Goal: Information Seeking & Learning: Learn about a topic

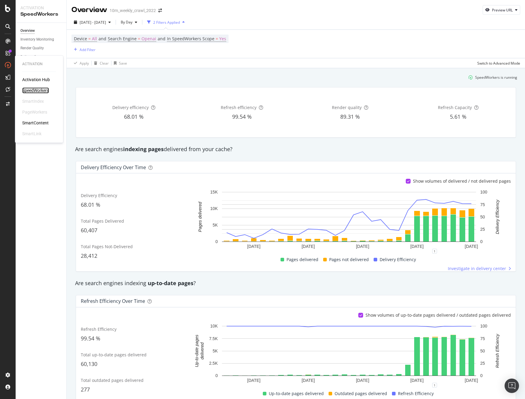
click at [31, 89] on div "SpeedWorkers" at bounding box center [35, 90] width 27 height 6
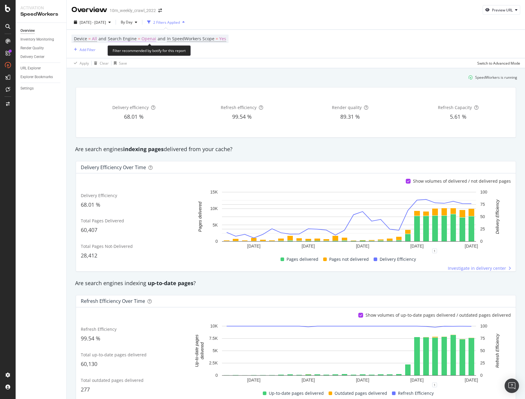
click at [147, 38] on span "Openai" at bounding box center [148, 39] width 15 height 8
click at [241, 61] on div "Apply Clear Save Switch to Advanced Mode" at bounding box center [296, 63] width 458 height 10
click at [125, 40] on span "Search Engine" at bounding box center [122, 39] width 29 height 6
click at [114, 65] on icon "button" at bounding box center [115, 66] width 3 height 4
click at [145, 38] on span "Openai" at bounding box center [148, 39] width 15 height 8
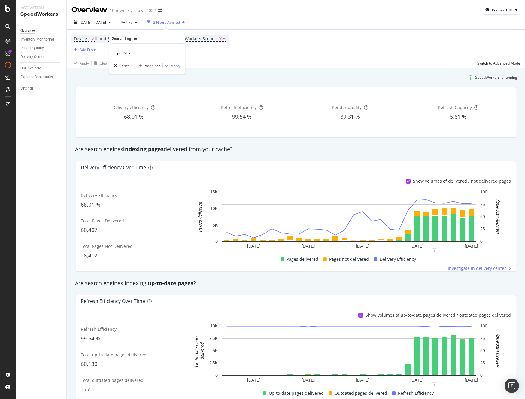
click at [128, 53] on icon at bounding box center [129, 53] width 4 height 4
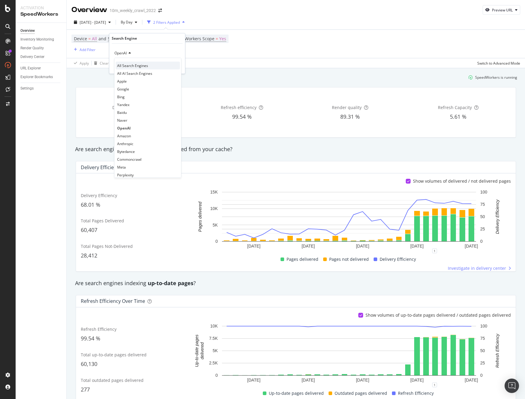
click at [131, 62] on div "All Search Engines" at bounding box center [148, 66] width 64 height 8
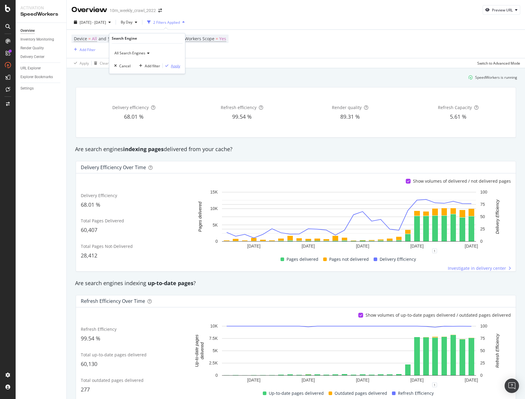
click at [177, 65] on div "Apply" at bounding box center [175, 65] width 9 height 5
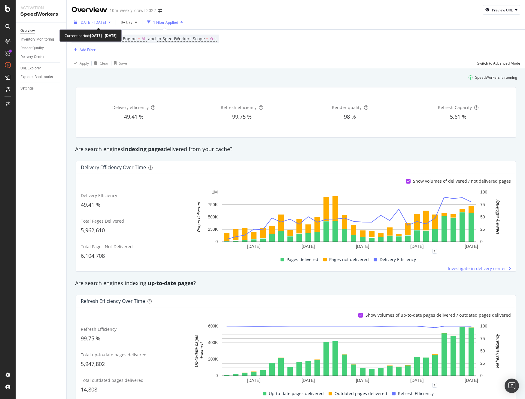
click at [106, 20] on span "2025 Oct. 7th - Oct. 7th" at bounding box center [93, 22] width 26 height 5
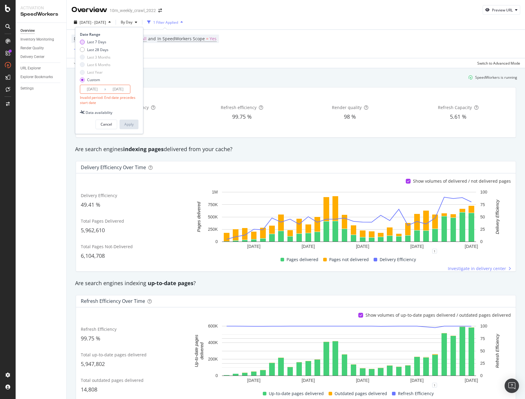
click at [84, 42] on div "Last 7 Days" at bounding box center [82, 42] width 5 height 5
type input "2025/10/01"
click at [135, 112] on button "Apply" at bounding box center [128, 113] width 19 height 10
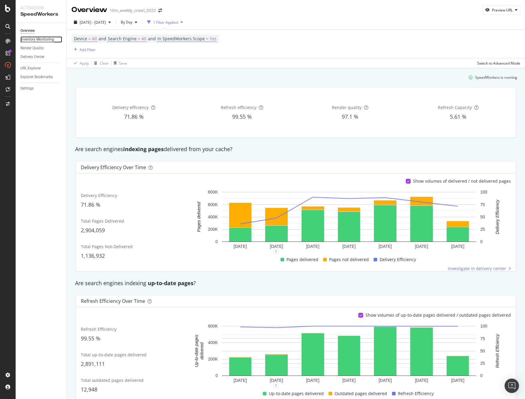
click at [36, 40] on div "Inventory Monitoring" at bounding box center [37, 39] width 34 height 6
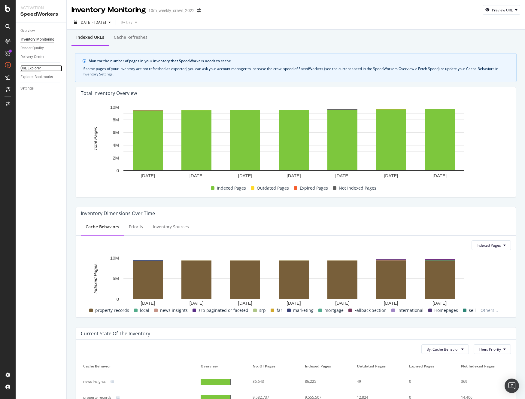
click at [29, 68] on div "URL Explorer" at bounding box center [30, 68] width 20 height 6
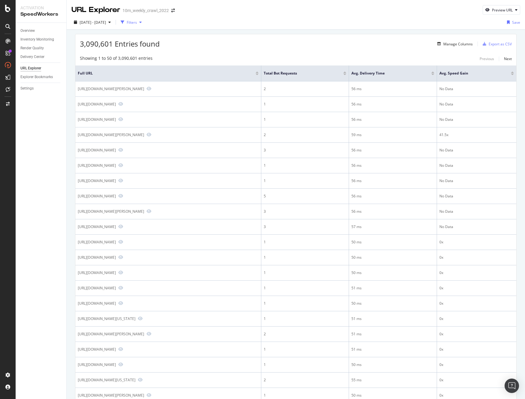
click at [137, 20] on div "Filters" at bounding box center [132, 22] width 10 height 5
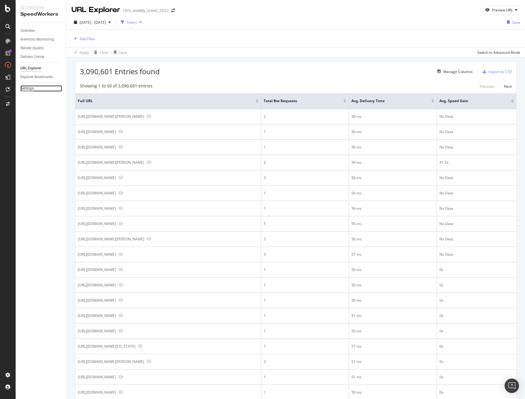
click at [32, 88] on div "Settings" at bounding box center [26, 88] width 13 height 6
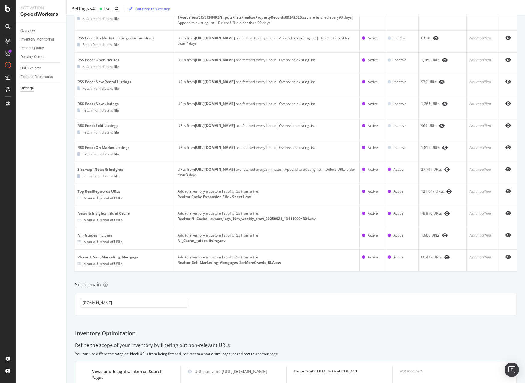
scroll to position [281, 0]
click at [31, 68] on div "URL Explorer" at bounding box center [30, 68] width 20 height 6
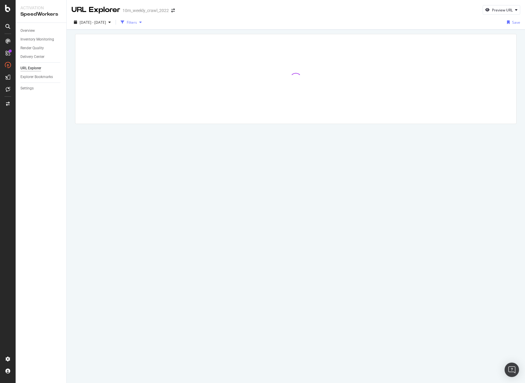
click at [137, 22] on div "Filters" at bounding box center [132, 22] width 10 height 5
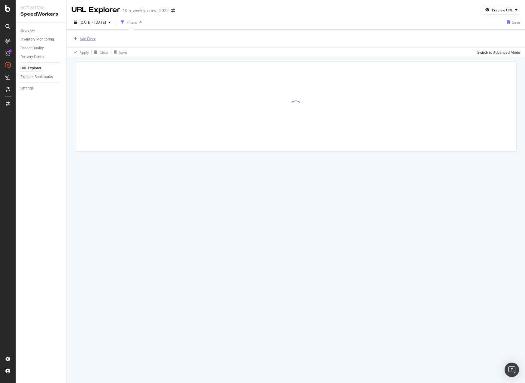
click at [84, 40] on div "Add Filter" at bounding box center [88, 38] width 16 height 5
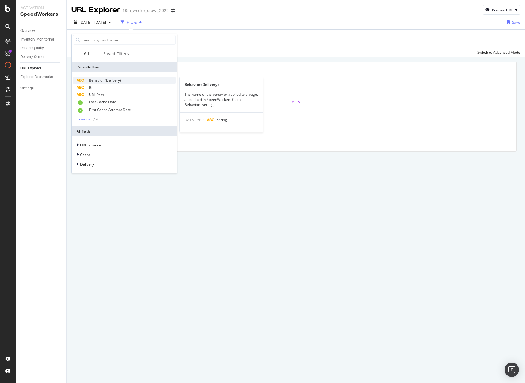
click at [103, 80] on span "Behavior (Delivery)" at bounding box center [105, 80] width 32 height 5
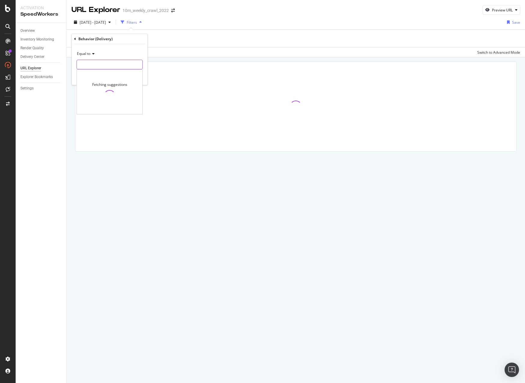
click at [111, 60] on input "text" at bounding box center [109, 65] width 65 height 10
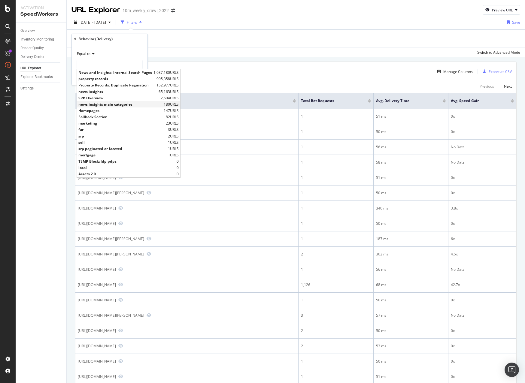
click at [120, 107] on span "news insights main categories" at bounding box center [120, 104] width 84 height 5
type input "news insights main categories"
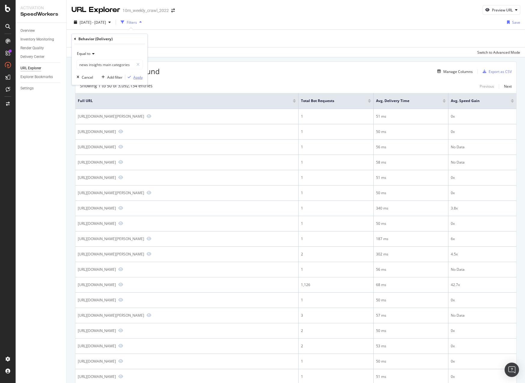
click at [132, 76] on div "button" at bounding box center [129, 77] width 8 height 4
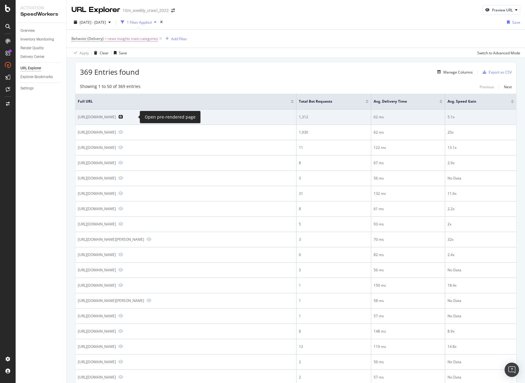
click at [123, 118] on icon "Preview https://www.realtor.com/living/" at bounding box center [120, 117] width 5 height 4
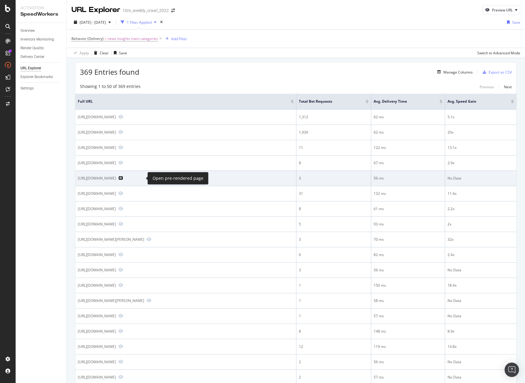
click at [123, 177] on icon "Preview https://www.realtor.com/news/646/" at bounding box center [120, 178] width 5 height 4
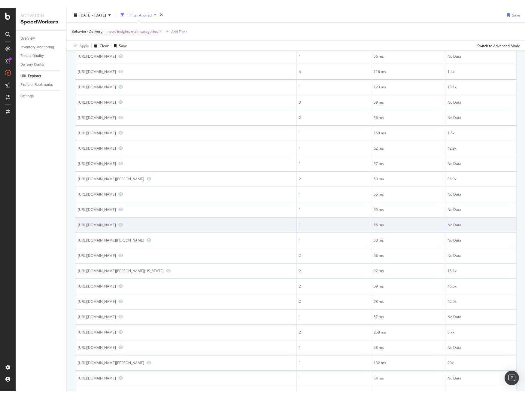
scroll to position [388, 0]
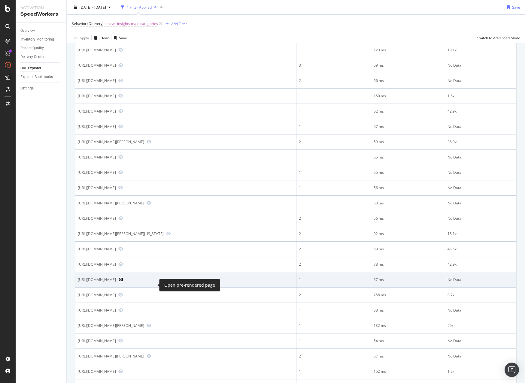
click at [123, 282] on icon "Preview https://www.realtor.com/advice/hyperlocal" at bounding box center [120, 279] width 5 height 4
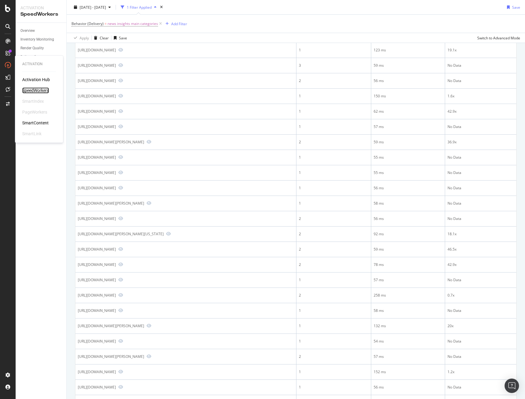
click at [34, 92] on div "SpeedWorkers" at bounding box center [35, 90] width 27 height 6
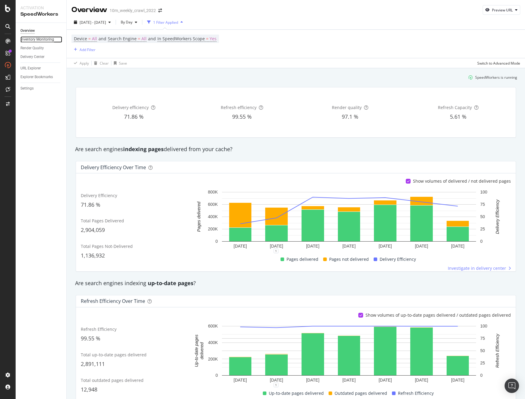
click at [34, 38] on div "Inventory Monitoring" at bounding box center [37, 39] width 34 height 6
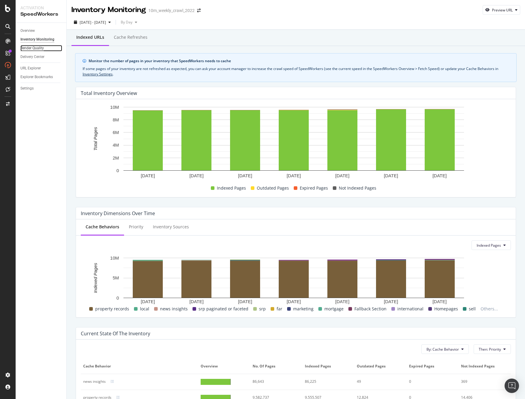
click at [34, 48] on div "Render Quality" at bounding box center [31, 48] width 23 height 6
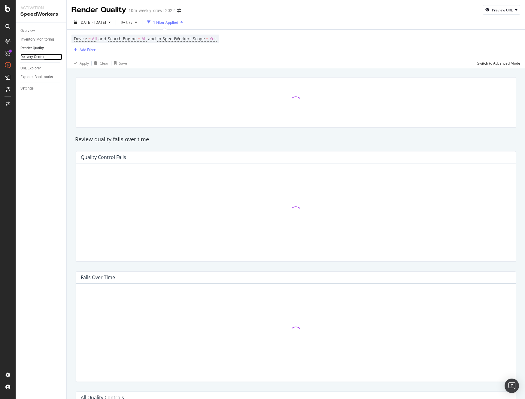
click at [34, 56] on div "Delivery Center" at bounding box center [32, 57] width 24 height 6
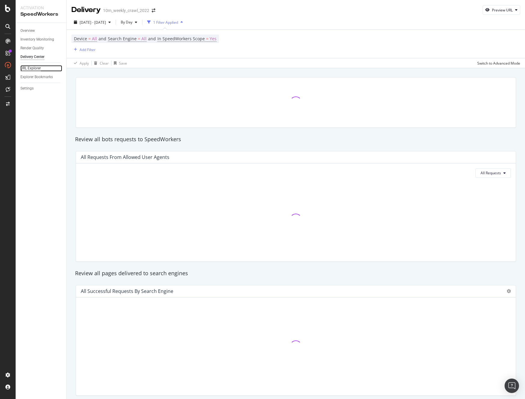
click at [35, 68] on div "URL Explorer" at bounding box center [30, 68] width 20 height 6
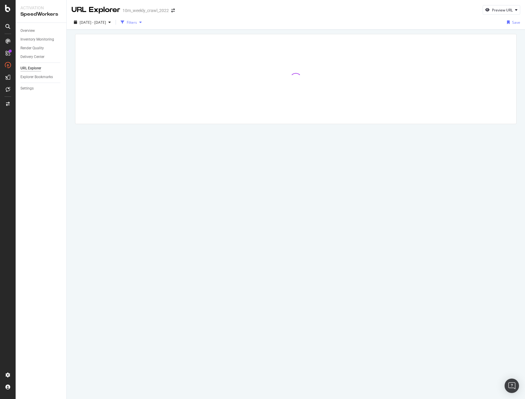
click at [137, 24] on div "Filters" at bounding box center [132, 22] width 10 height 5
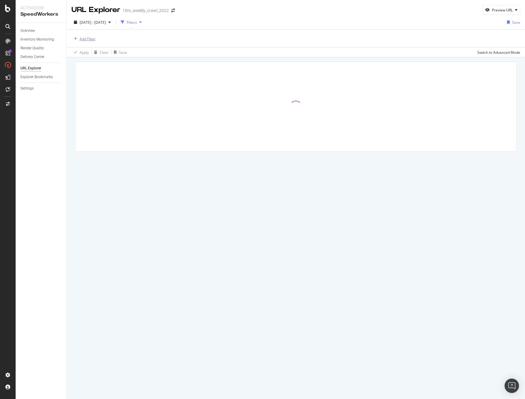
click at [77, 38] on icon "button" at bounding box center [75, 39] width 3 height 4
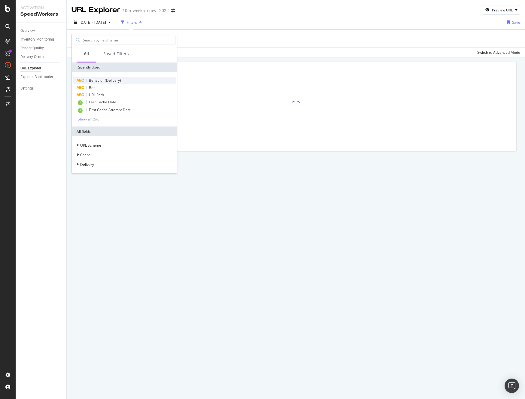
click at [107, 81] on span "Behavior (Delivery)" at bounding box center [105, 80] width 32 height 5
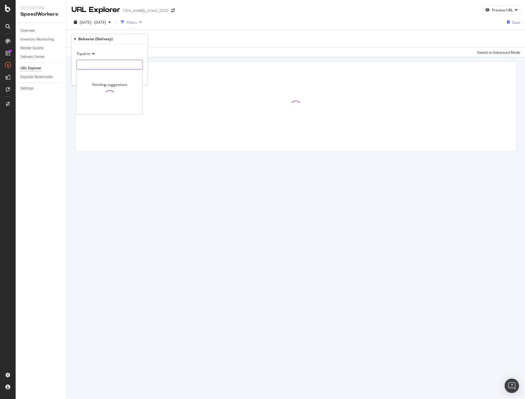
click at [101, 63] on input "text" at bounding box center [109, 65] width 65 height 10
type input "m"
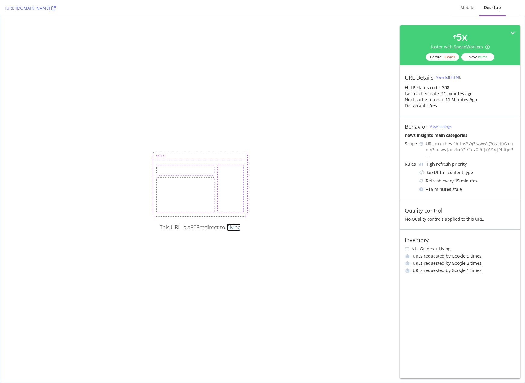
click at [237, 227] on link "/living" at bounding box center [234, 227] width 14 height 7
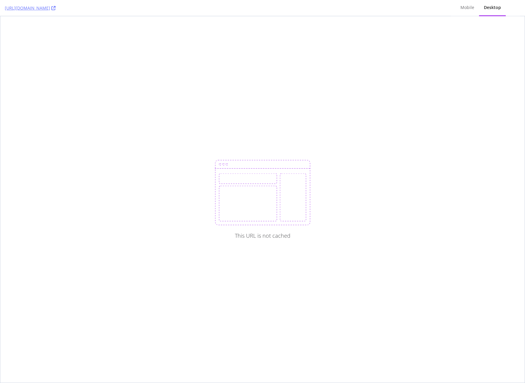
click at [202, 160] on div "This URL is not cached" at bounding box center [262, 199] width 524 height 367
click at [56, 9] on link "[URL][DOMAIN_NAME]" at bounding box center [30, 8] width 51 height 6
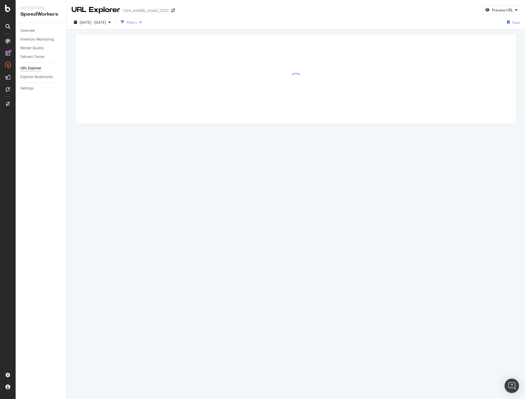
click at [137, 21] on div "Filters" at bounding box center [132, 22] width 10 height 5
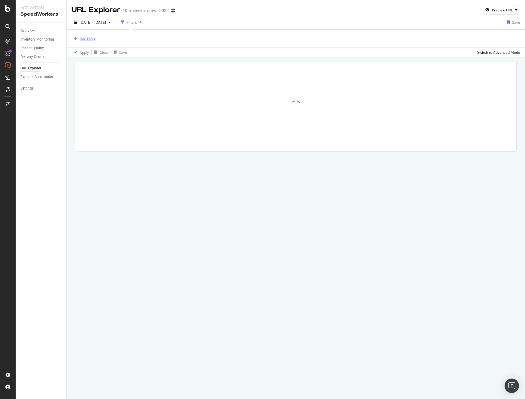
click at [86, 38] on div "Add Filter" at bounding box center [88, 38] width 16 height 5
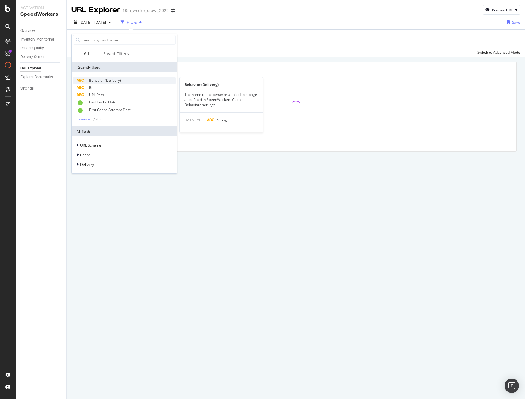
click at [111, 81] on span "Behavior (Delivery)" at bounding box center [105, 80] width 32 height 5
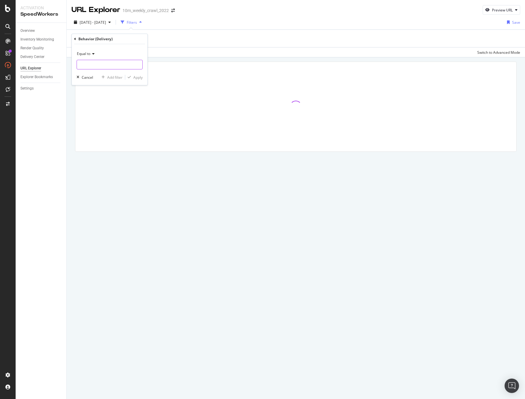
click at [95, 66] on input "text" at bounding box center [109, 65] width 65 height 10
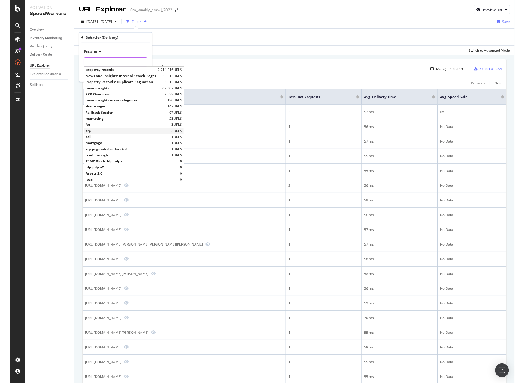
scroll to position [1, 0]
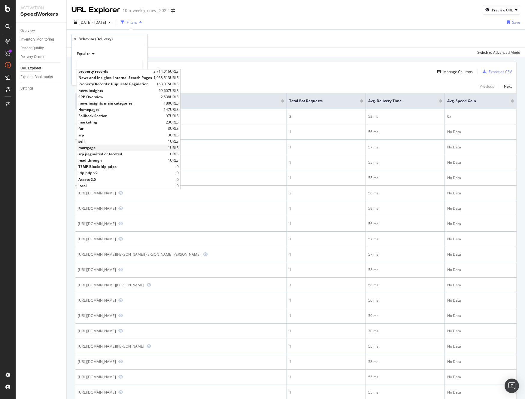
click at [117, 148] on span "mortgage" at bounding box center [122, 147] width 88 height 5
type input "mortgage"
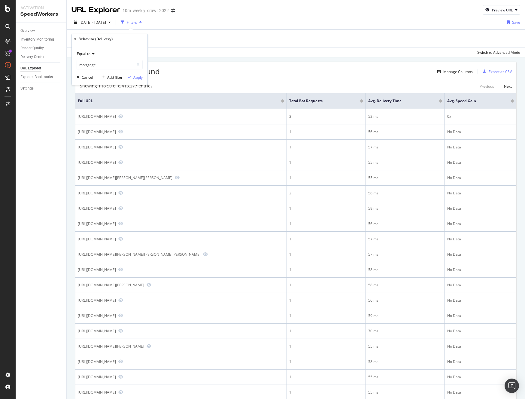
click at [137, 76] on div "Apply" at bounding box center [137, 77] width 9 height 5
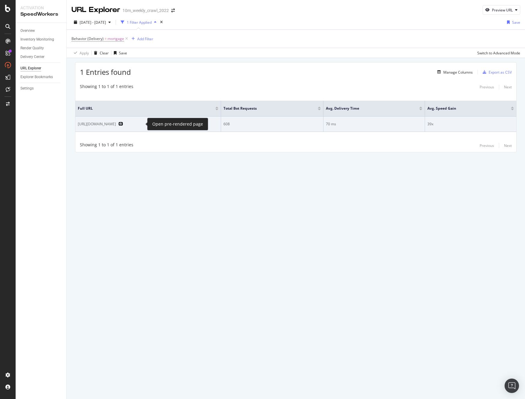
click at [123, 124] on icon "Preview https://www.realtor.com/mortgage/" at bounding box center [120, 124] width 5 height 4
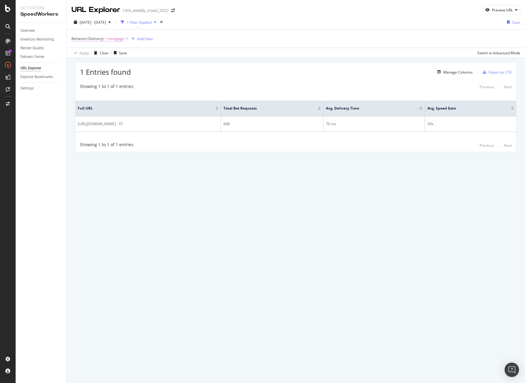
click at [109, 38] on span "mortgage" at bounding box center [115, 39] width 17 height 8
click at [117, 64] on input "mortgage" at bounding box center [105, 64] width 57 height 10
type input "srp"
click at [104, 77] on span "srp" at bounding box center [103, 77] width 51 height 5
click at [135, 77] on div "Apply" at bounding box center [137, 76] width 9 height 5
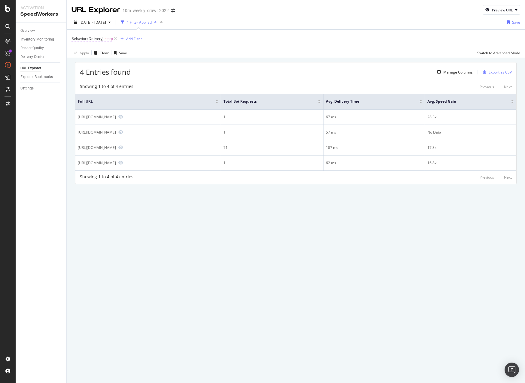
click at [102, 38] on span "Behavior (Delivery)" at bounding box center [87, 38] width 32 height 5
click at [104, 65] on input "srp" at bounding box center [105, 64] width 57 height 10
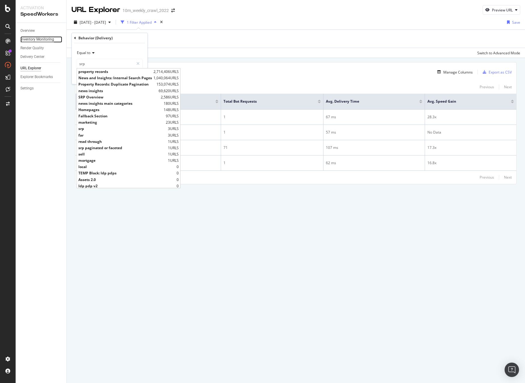
click at [39, 41] on div "Inventory Monitoring" at bounding box center [37, 39] width 34 height 6
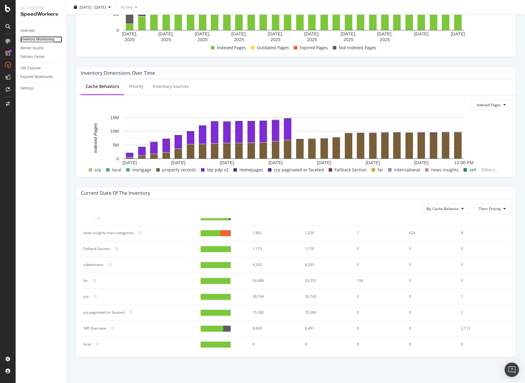
scroll to position [120, 0]
click at [220, 297] on div at bounding box center [216, 296] width 30 height 6
click at [68, 293] on div "Indexed URLs Cache refreshes Monitor the number of pages in your inventory that…" at bounding box center [296, 137] width 458 height 494
click at [85, 295] on div "srp" at bounding box center [85, 295] width 5 height 5
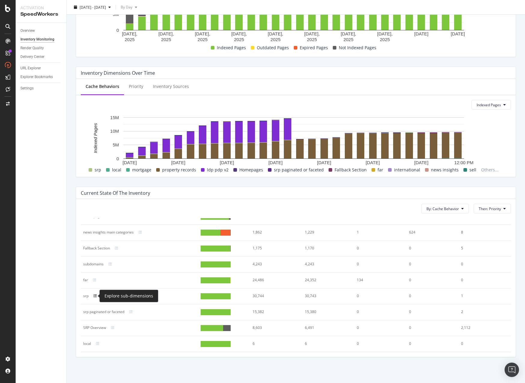
click at [96, 297] on icon at bounding box center [95, 296] width 4 height 4
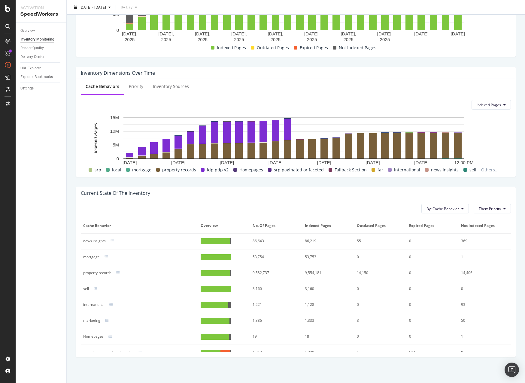
click at [204, 288] on div at bounding box center [216, 289] width 30 height 6
click at [94, 288] on icon at bounding box center [96, 289] width 4 height 4
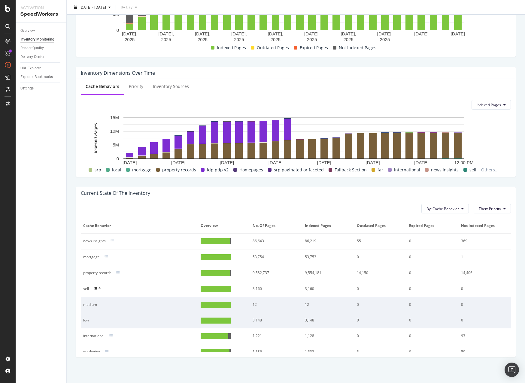
click at [89, 287] on div at bounding box center [142, 288] width 107 height 5
drag, startPoint x: 225, startPoint y: 306, endPoint x: 231, endPoint y: 306, distance: 6.3
click at [225, 306] on div at bounding box center [216, 305] width 30 height 6
drag, startPoint x: 253, startPoint y: 304, endPoint x: 252, endPoint y: 314, distance: 10.2
click at [253, 304] on div "12" at bounding box center [273, 304] width 43 height 5
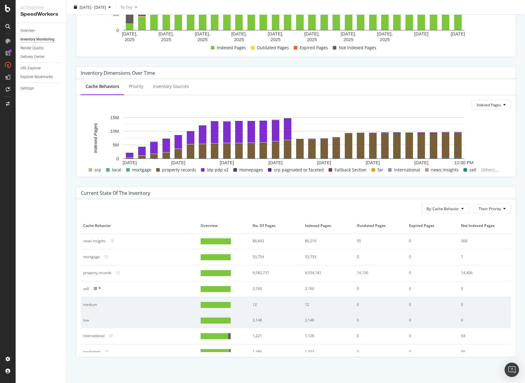
click at [252, 318] on div "3,148" at bounding box center [273, 320] width 43 height 5
click at [32, 68] on div "URL Explorer" at bounding box center [30, 68] width 20 height 6
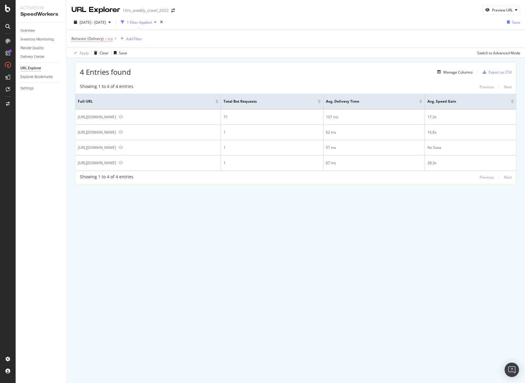
click at [94, 38] on span "Behavior (Delivery)" at bounding box center [87, 38] width 32 height 5
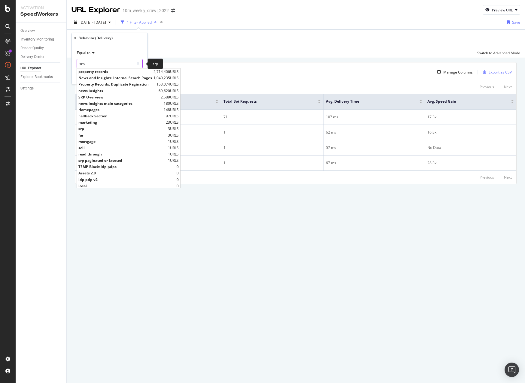
click at [94, 62] on input "srp" at bounding box center [105, 64] width 57 height 10
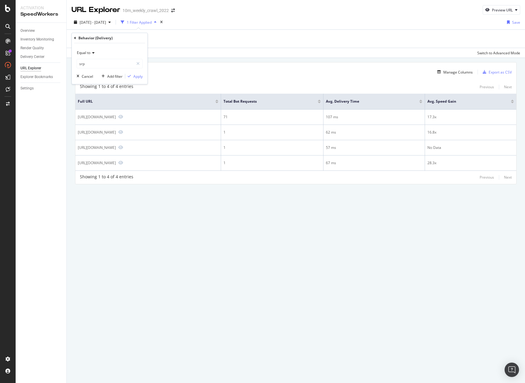
click at [95, 39] on div "Behavior (Delivery)" at bounding box center [95, 37] width 34 height 5
click at [75, 38] on icon at bounding box center [75, 38] width 2 height 4
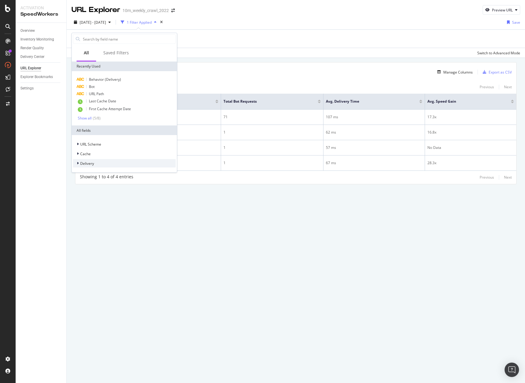
click at [87, 165] on span "Delivery" at bounding box center [87, 163] width 14 height 5
click at [82, 154] on span "Cache" at bounding box center [85, 153] width 11 height 5
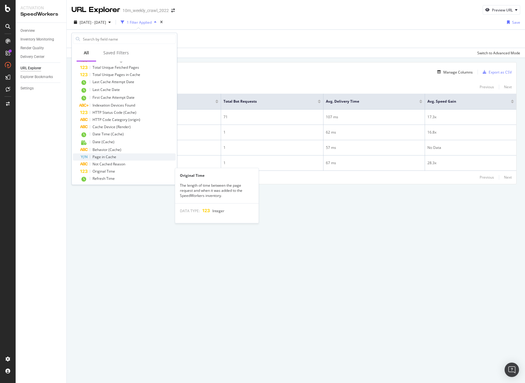
scroll to position [102, 0]
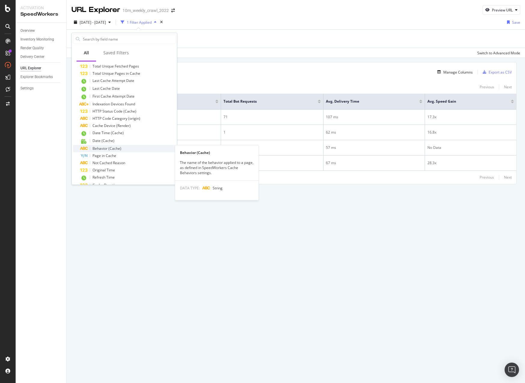
click at [116, 150] on span "Behavior (Cache)" at bounding box center [106, 148] width 29 height 5
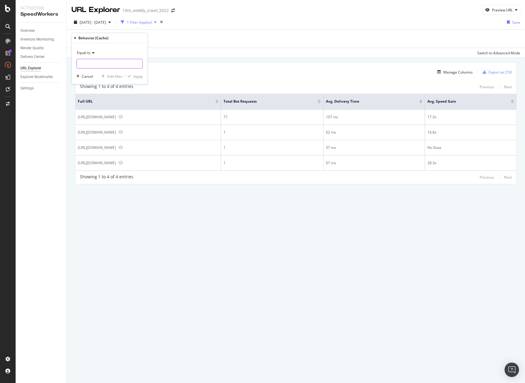
click at [86, 61] on input "text" at bounding box center [109, 64] width 65 height 10
type input "srp"
click at [125, 72] on span "30,686 URLS" at bounding box center [134, 71] width 20 height 5
click at [138, 75] on div "Apply" at bounding box center [137, 76] width 9 height 5
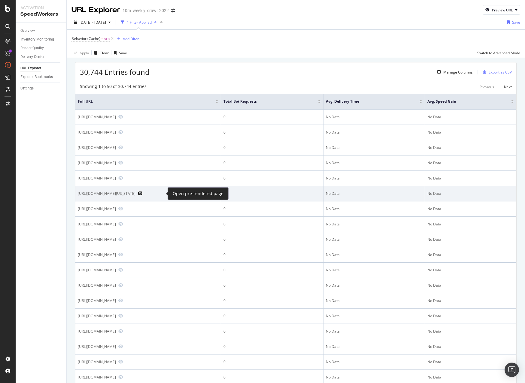
click at [143, 195] on icon "Preview https://www.realtor.com/apartments/Wisconsin" at bounding box center [140, 193] width 5 height 4
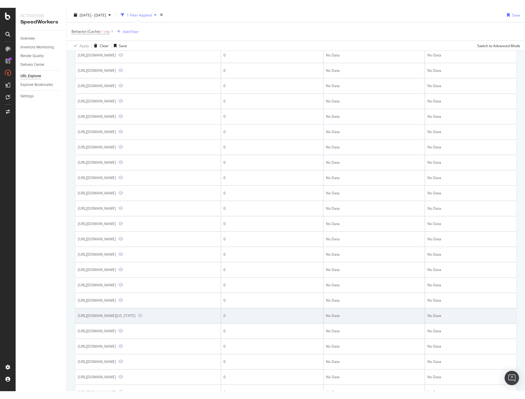
scroll to position [179, 0]
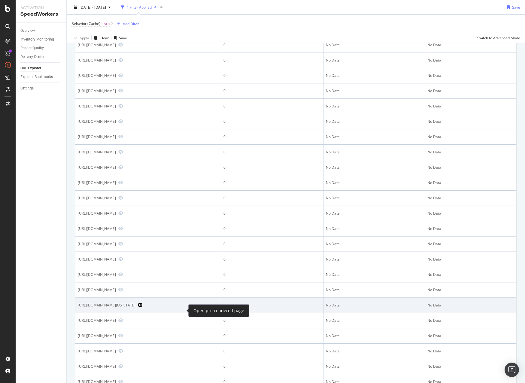
click at [143, 307] on icon "Preview https://www.realtor.com/realestateandhomes-search/Guam" at bounding box center [140, 305] width 5 height 4
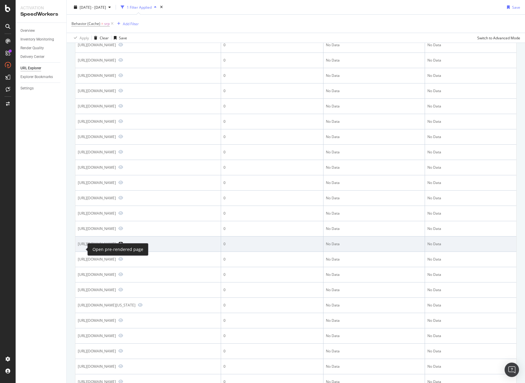
click at [118, 246] on icon "Preview https://www.realtor.com/realestateandhomes-search/Perdido-Key_Pensacola…" at bounding box center [120, 244] width 5 height 4
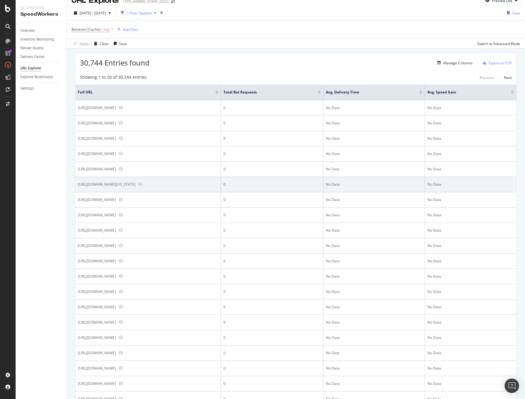
scroll to position [0, 0]
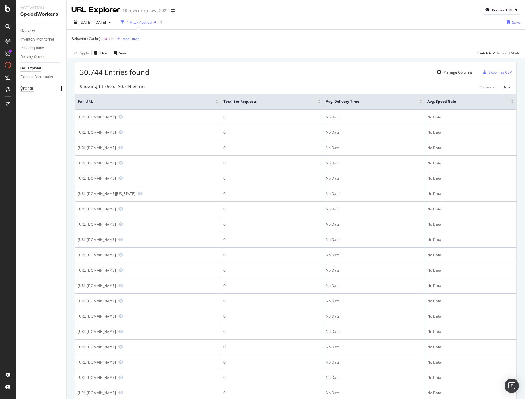
click at [26, 88] on div "Settings" at bounding box center [26, 88] width 13 height 6
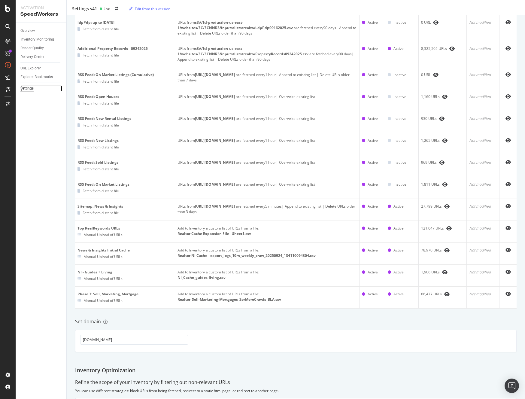
scroll to position [253, 0]
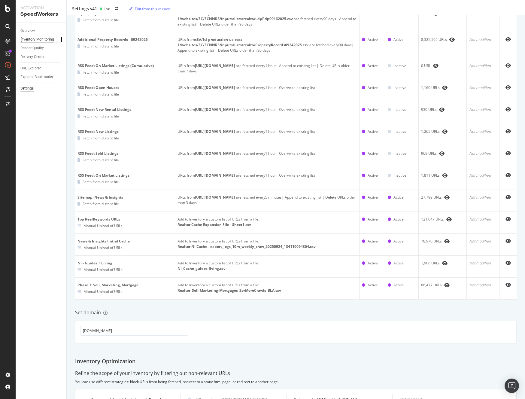
click at [38, 39] on div "Inventory Monitoring" at bounding box center [37, 39] width 34 height 6
click at [31, 48] on div "Render Quality" at bounding box center [31, 48] width 23 height 6
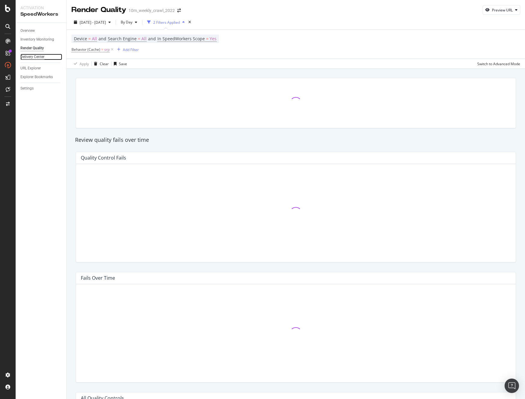
click at [34, 58] on div "Delivery Center" at bounding box center [32, 57] width 24 height 6
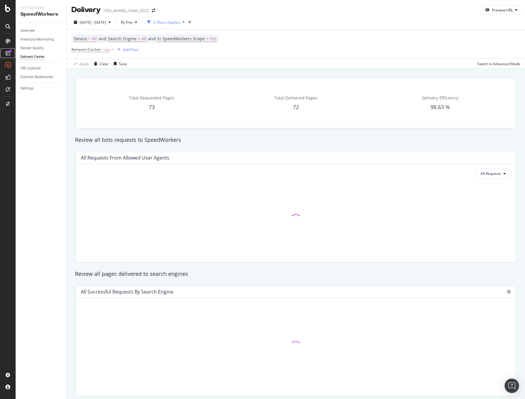
click at [8, 53] on icon at bounding box center [7, 53] width 5 height 5
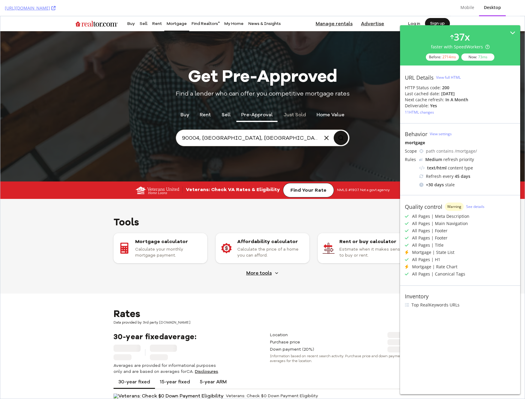
click at [296, 116] on link "Just Sold" at bounding box center [295, 114] width 32 height 14
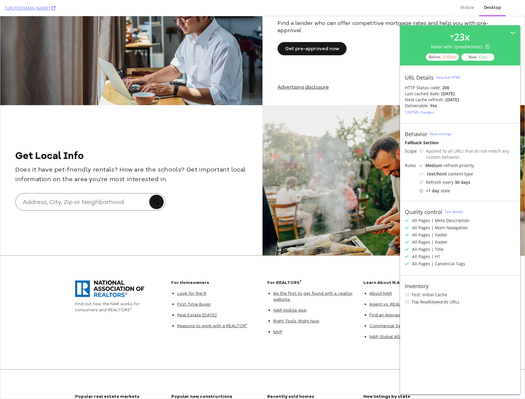
scroll to position [506, 0]
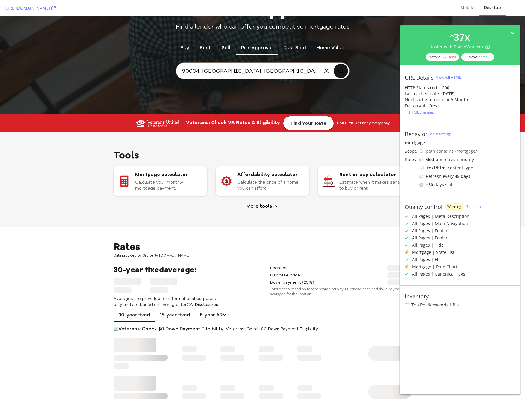
scroll to position [127, 0]
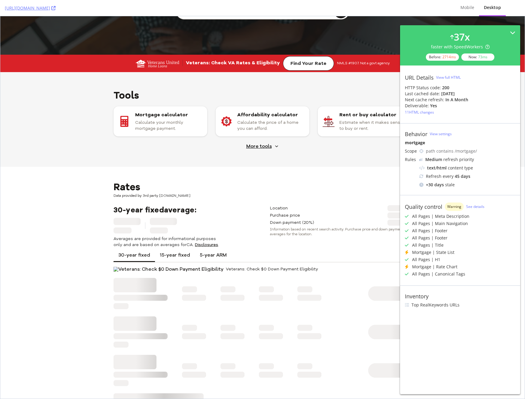
click at [253, 147] on span "More tools" at bounding box center [259, 146] width 26 height 5
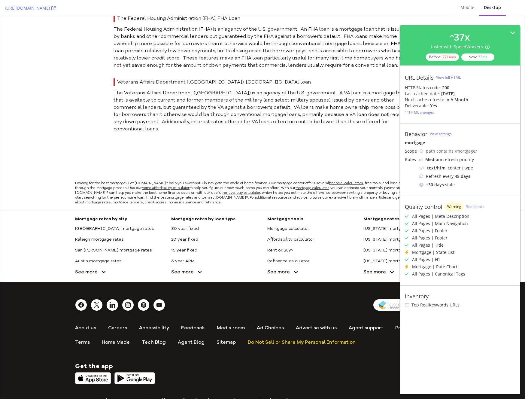
scroll to position [1504, 0]
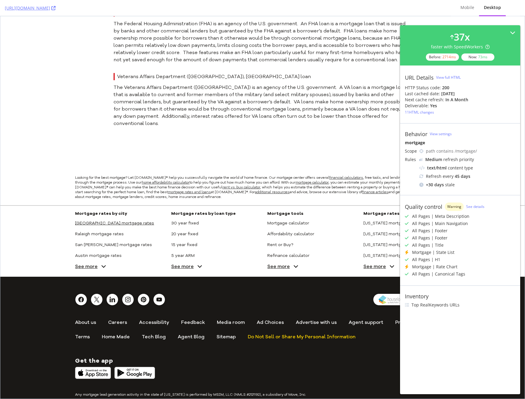
click at [113, 218] on link "San Francisco mortgage rates" at bounding box center [114, 223] width 79 height 11
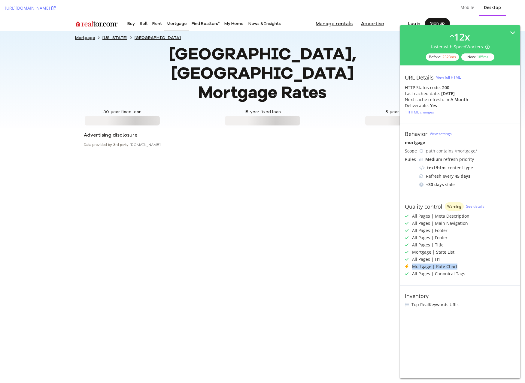
drag, startPoint x: 459, startPoint y: 267, endPoint x: 403, endPoint y: 267, distance: 56.4
click at [403, 267] on div "Quality control Warning See details All Pages | Meta Description All Pages | Ma…" at bounding box center [460, 240] width 120 height 90
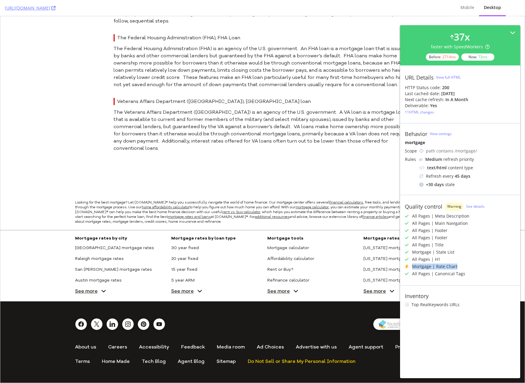
scroll to position [1537, 0]
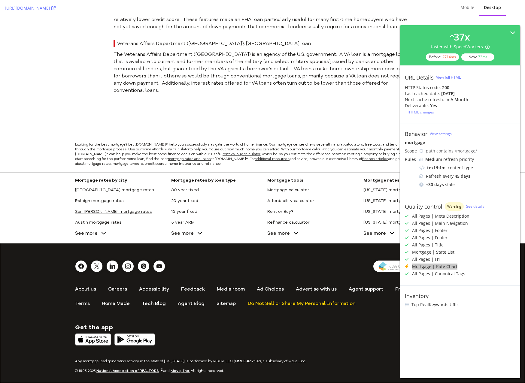
click at [96, 206] on link "San Jose mortgage rates" at bounding box center [113, 211] width 77 height 11
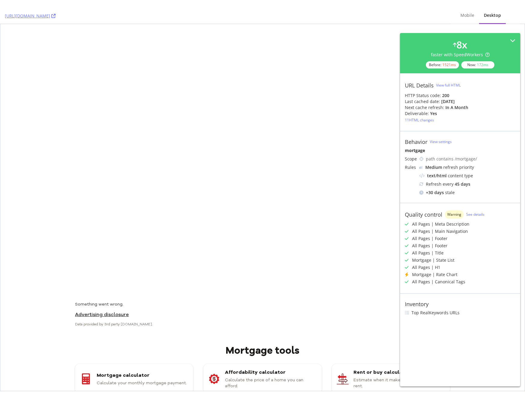
scroll to position [27, 0]
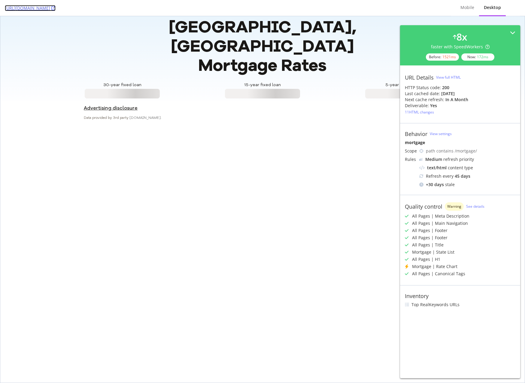
click at [56, 8] on link "https://www.realtor.com/mortgage/rates/San-Jose_CA" at bounding box center [30, 8] width 51 height 6
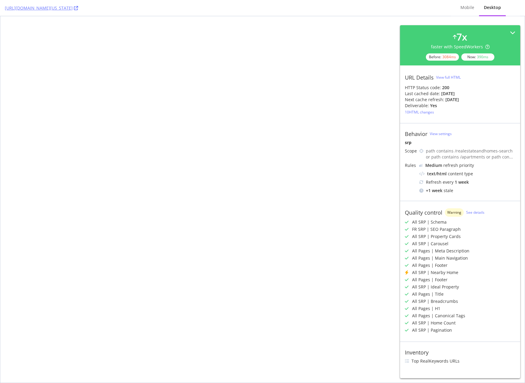
select select "studio"
select select "none"
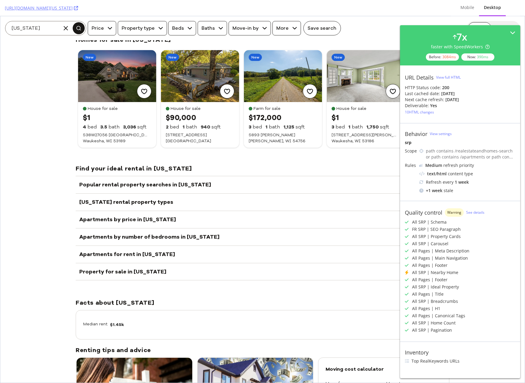
scroll to position [3326, 0]
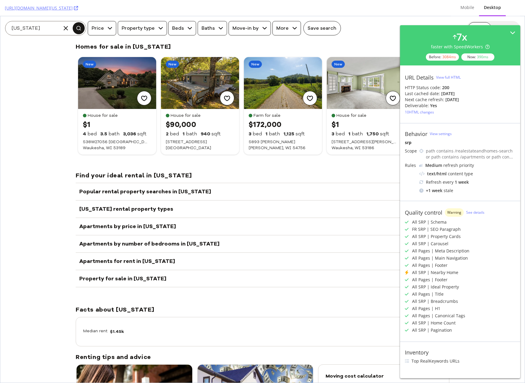
click at [276, 183] on div "Popular rental property searches in [US_STATE]" at bounding box center [262, 191] width 373 height 17
click at [262, 200] on div "[US_STATE] rental property types" at bounding box center [262, 208] width 373 height 17
click at [249, 218] on div "Apartments by price in [US_STATE]" at bounding box center [262, 226] width 373 height 17
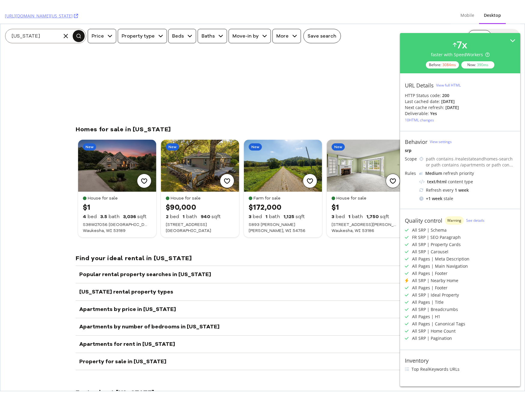
scroll to position [3249, 0]
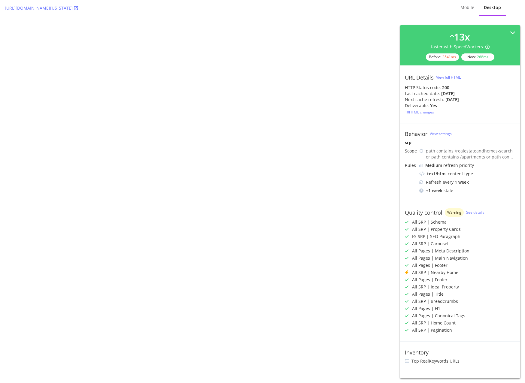
select select "studio"
select select "none"
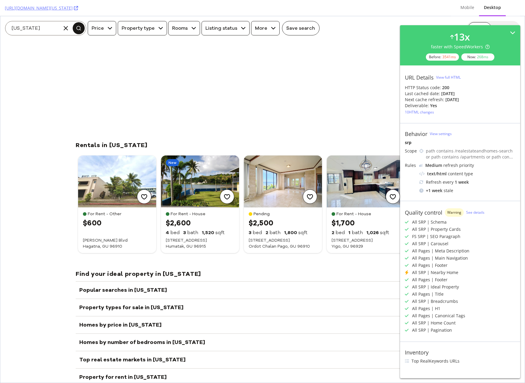
scroll to position [3106, 0]
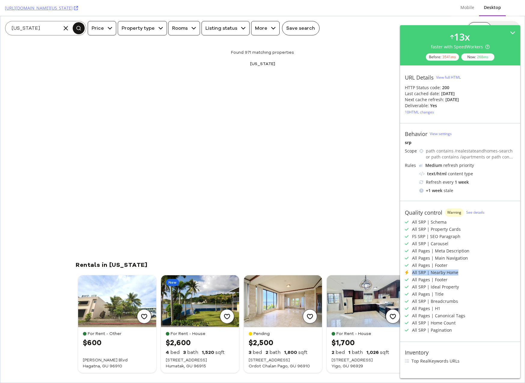
drag, startPoint x: 458, startPoint y: 289, endPoint x: 397, endPoint y: 272, distance: 64.0
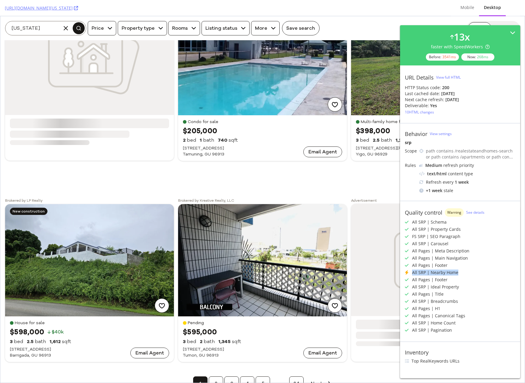
scroll to position [2834, 0]
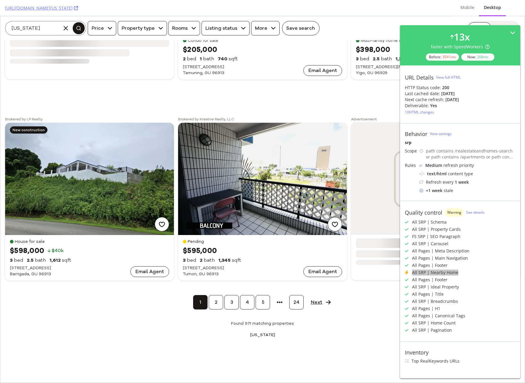
click at [244, 295] on link "4" at bounding box center [247, 302] width 14 height 14
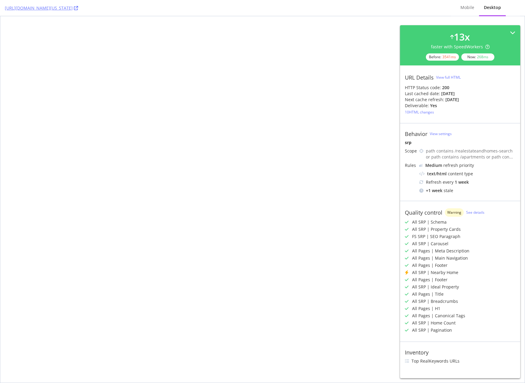
select select "studio"
select select "none"
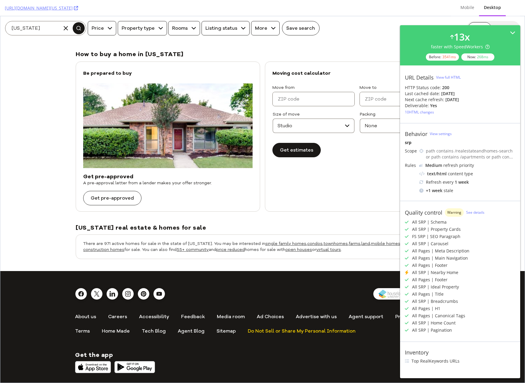
scroll to position [3577, 0]
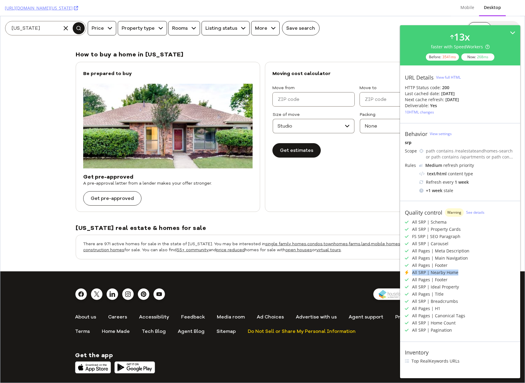
drag, startPoint x: 456, startPoint y: 272, endPoint x: 404, endPoint y: 270, distance: 51.7
click at [405, 270] on div "All SRP | Nearby Home" at bounding box center [460, 273] width 110 height 6
drag, startPoint x: 460, startPoint y: 272, endPoint x: 409, endPoint y: 274, distance: 50.5
click at [409, 274] on div "All SRP | Nearby Home" at bounding box center [460, 273] width 110 height 6
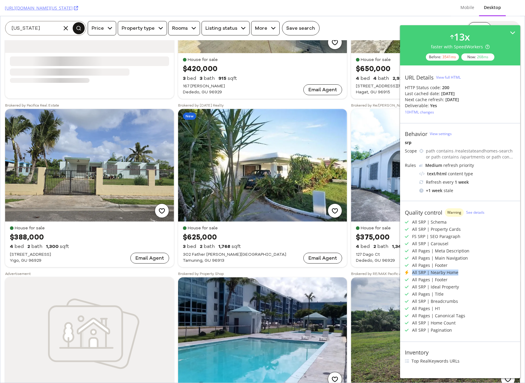
scroll to position [2475, 0]
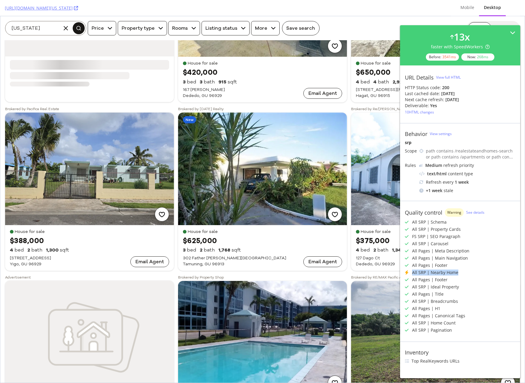
click at [439, 274] on div "All SRP | Nearby Home" at bounding box center [435, 273] width 46 height 6
drag, startPoint x: 465, startPoint y: 274, endPoint x: 414, endPoint y: 273, distance: 51.3
click at [414, 273] on div "All SRP | Nearby Home" at bounding box center [460, 273] width 110 height 6
click at [78, 8] on link "https://www.realtor.com/realestateandhomes-search/Guam" at bounding box center [41, 8] width 73 height 6
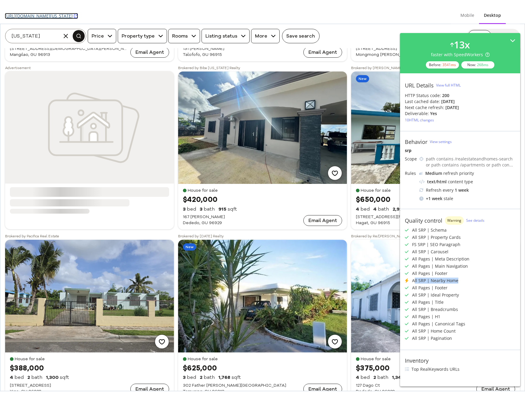
scroll to position [2224, 0]
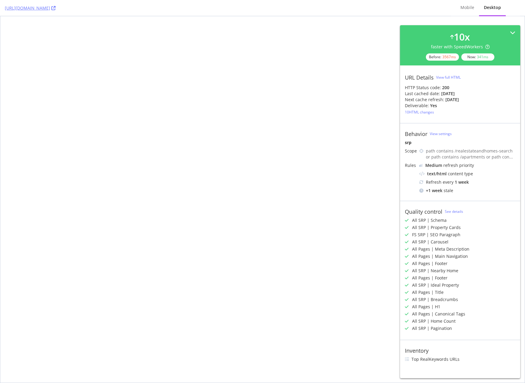
select select "studio"
select select "none"
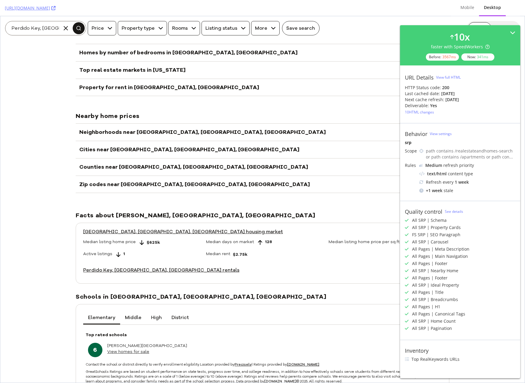
scroll to position [3587, 0]
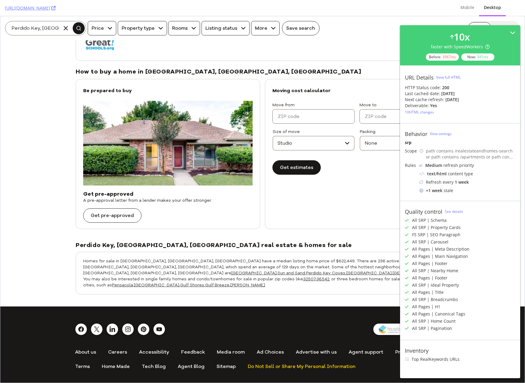
scroll to position [3816, 0]
